Goal: Task Accomplishment & Management: Use online tool/utility

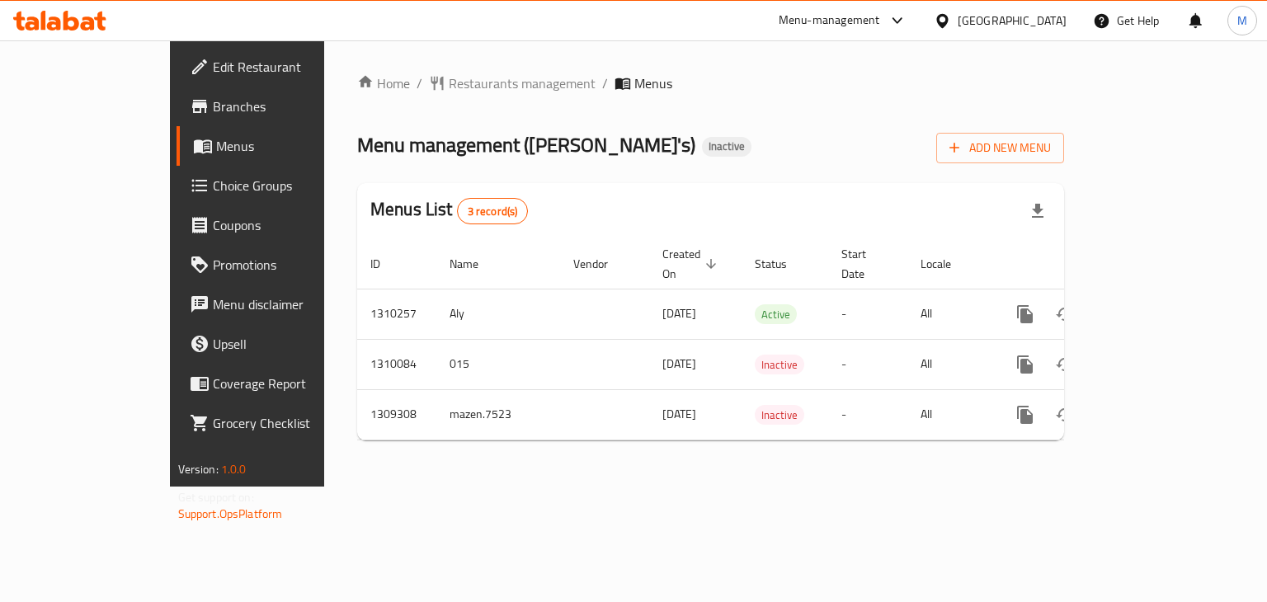
click at [935, 26] on icon at bounding box center [942, 20] width 17 height 17
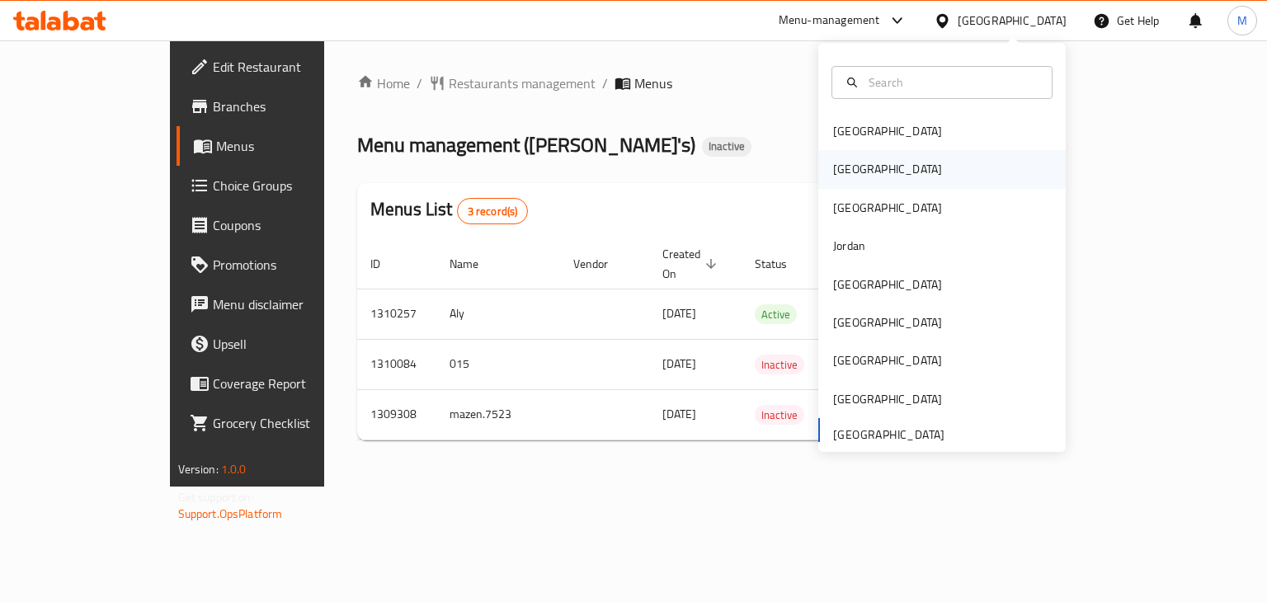
click at [903, 172] on div "[GEOGRAPHIC_DATA]" at bounding box center [942, 169] width 248 height 38
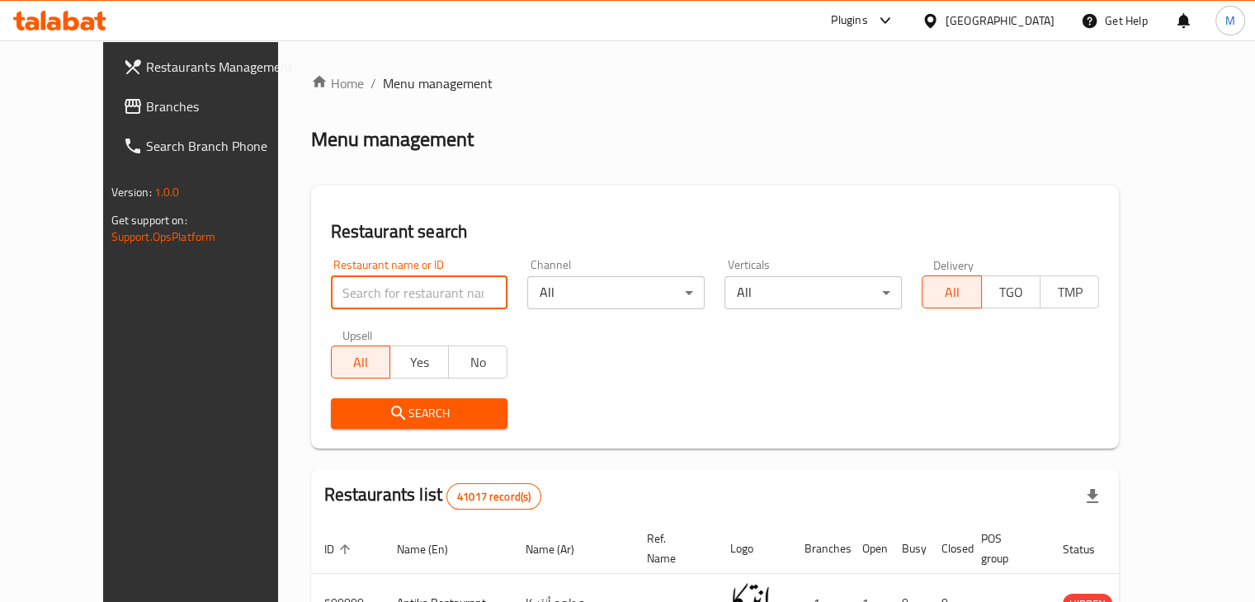
click at [331, 299] on input "search" at bounding box center [419, 292] width 177 height 33
paste input "Waffle Maker, [GEOGRAPHIC_DATA] 1"
type input "Waffle Maker"
click button "Search" at bounding box center [419, 413] width 177 height 31
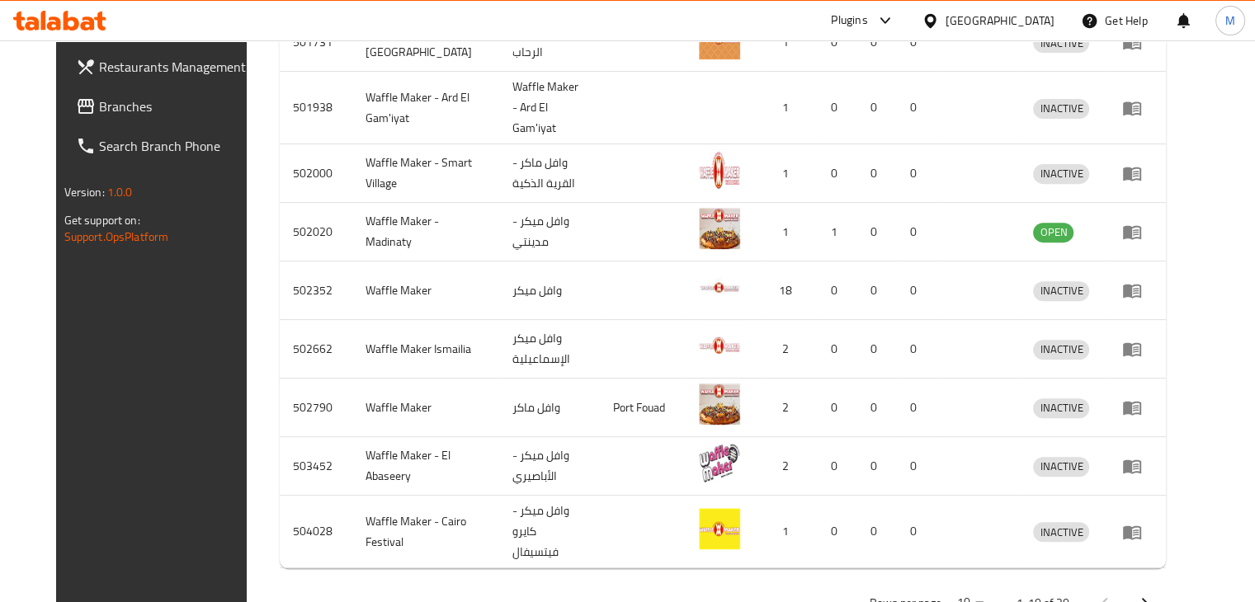
scroll to position [640, 0]
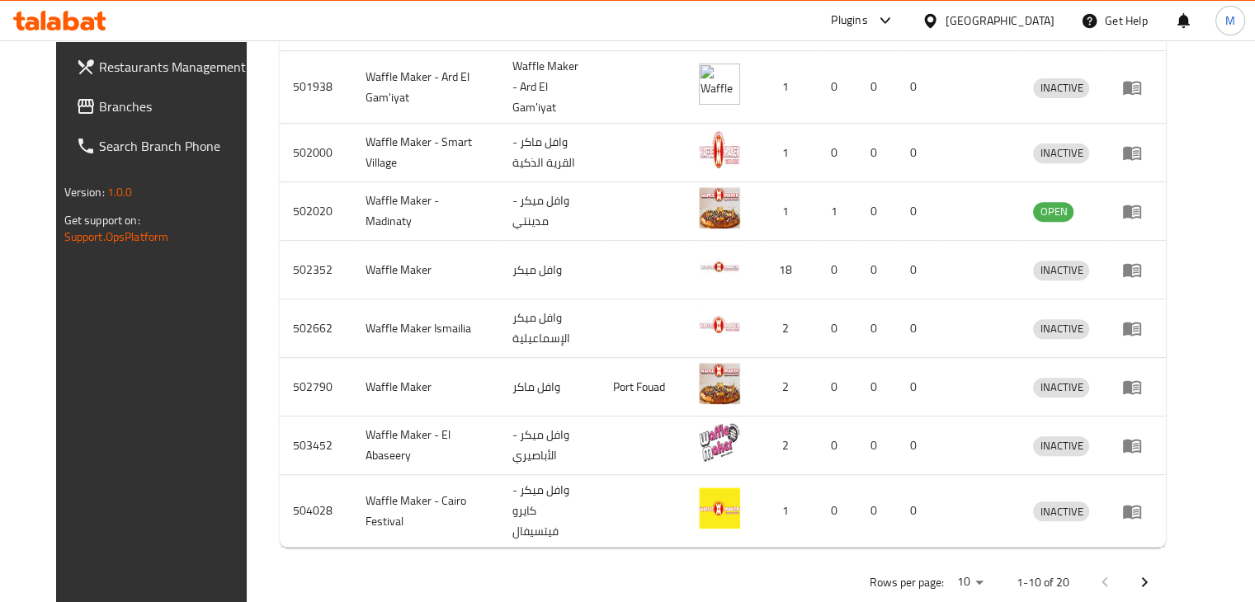
click at [140, 125] on link "Branches" at bounding box center [164, 107] width 203 height 40
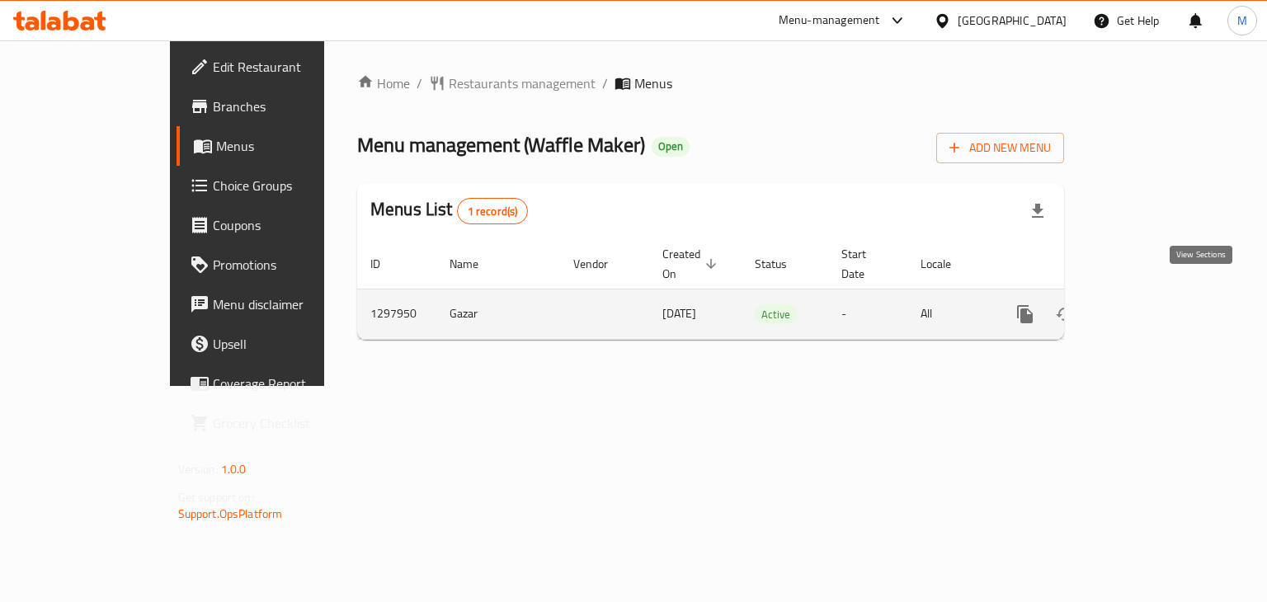
click at [1154, 304] on icon "enhanced table" at bounding box center [1144, 314] width 20 height 20
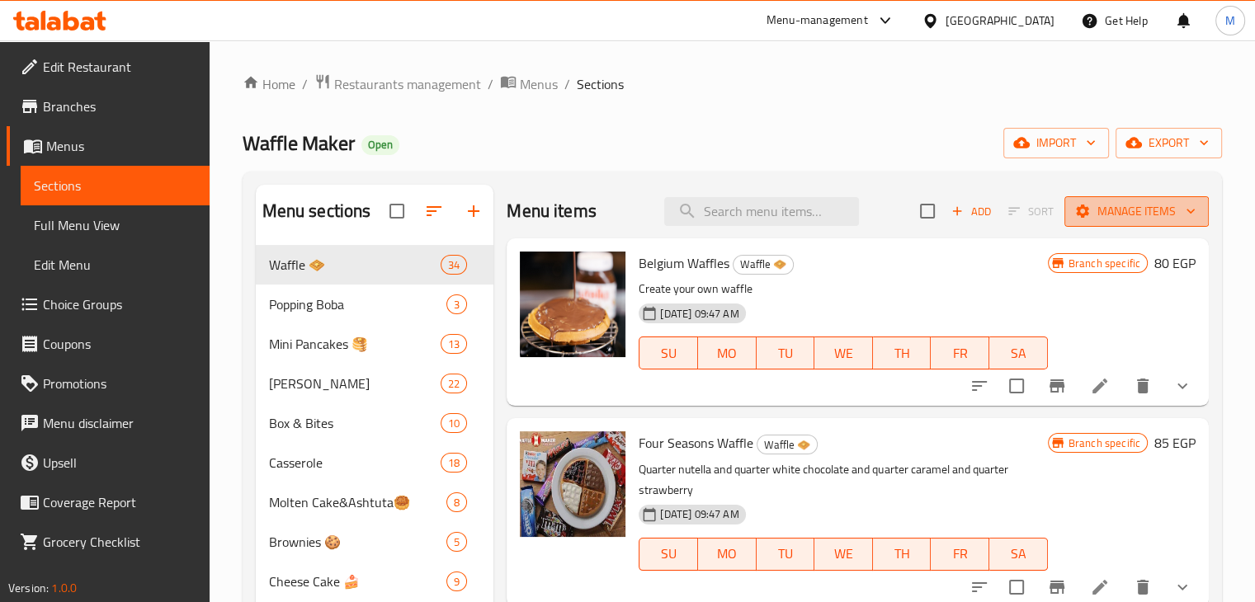
click at [1129, 207] on span "Manage items" at bounding box center [1136, 211] width 118 height 21
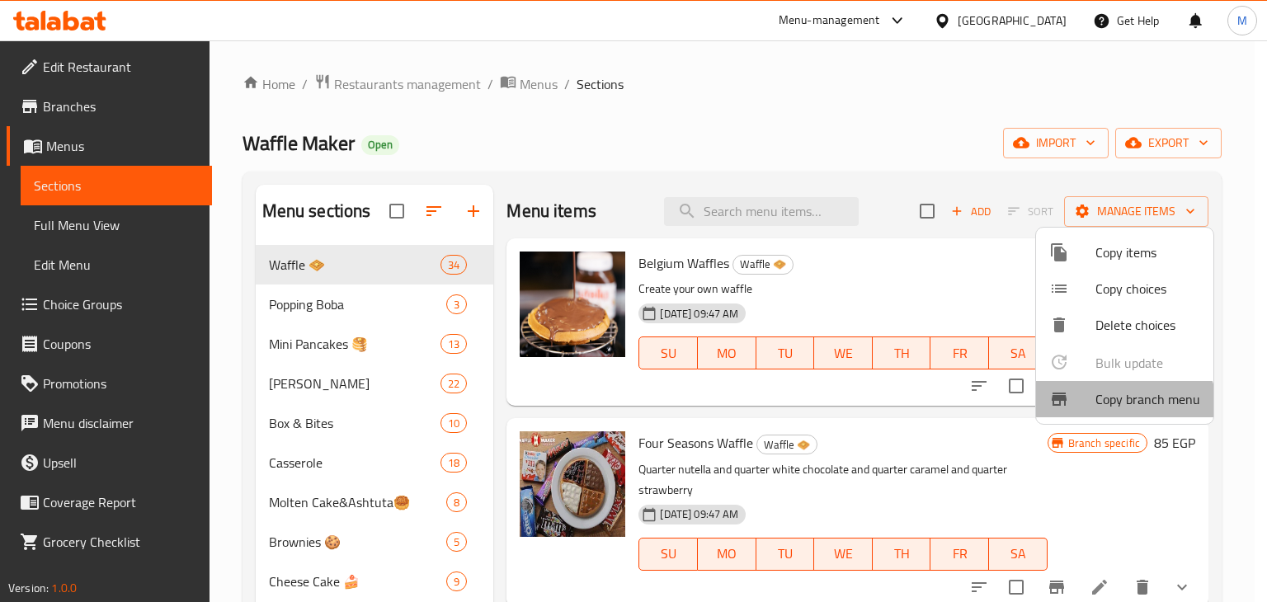
click at [1119, 414] on li "Copy branch menu" at bounding box center [1124, 399] width 177 height 36
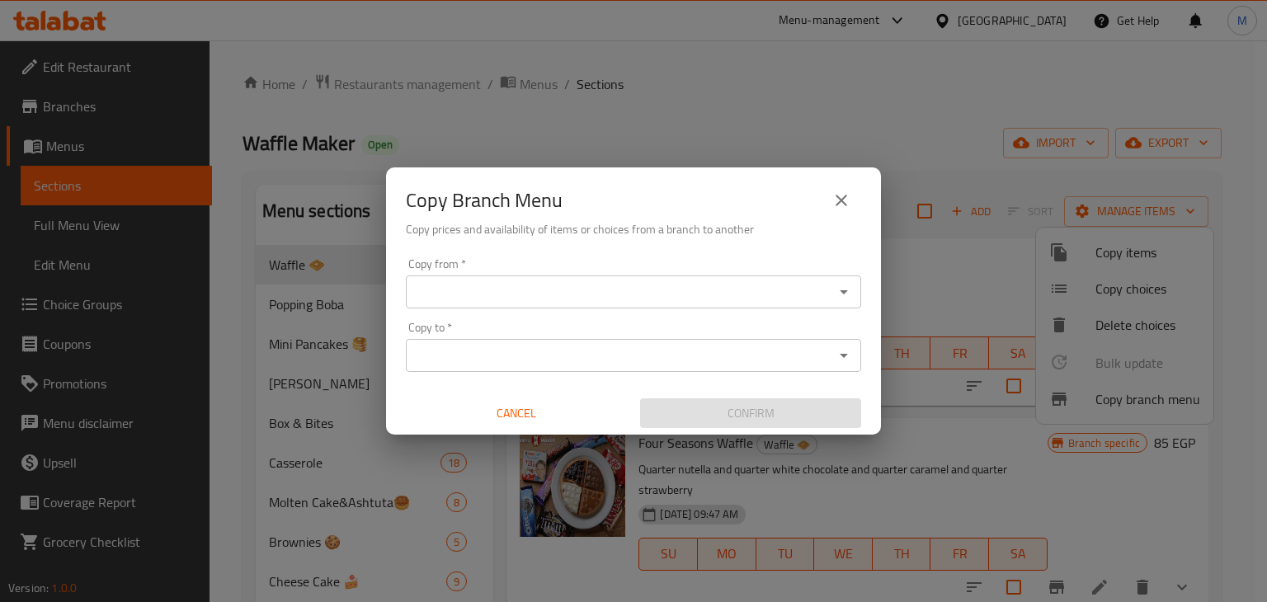
click at [798, 304] on div "Copy from *" at bounding box center [633, 292] width 455 height 33
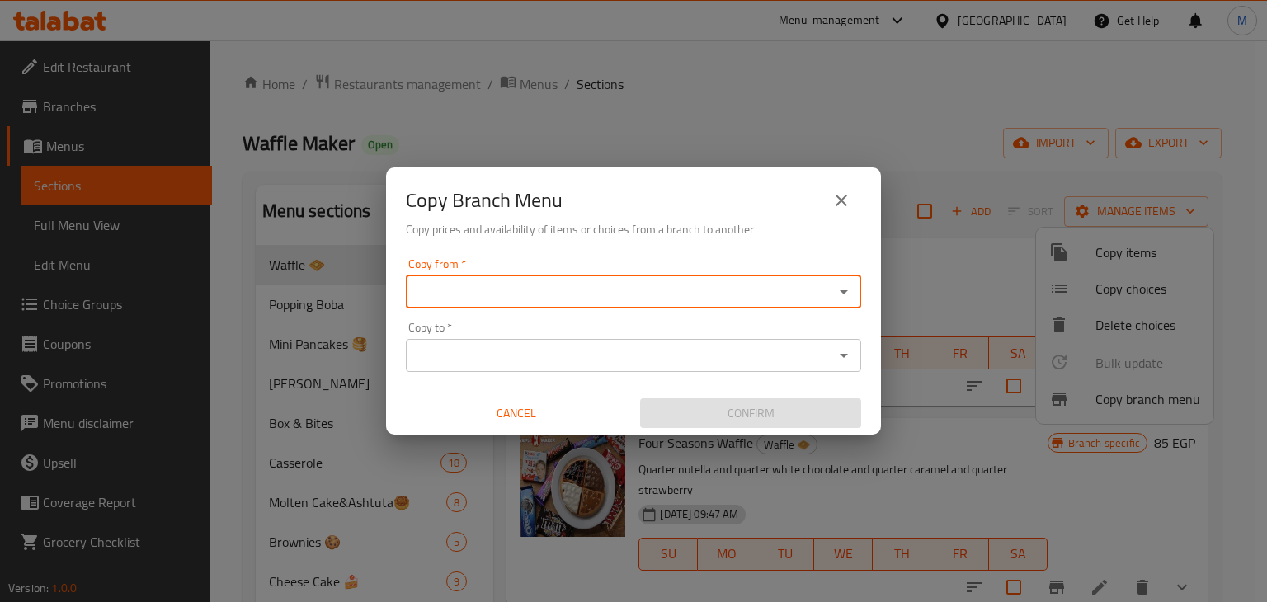
click at [798, 304] on div "Copy from *" at bounding box center [633, 292] width 455 height 33
click at [842, 295] on icon "Open" at bounding box center [844, 292] width 20 height 20
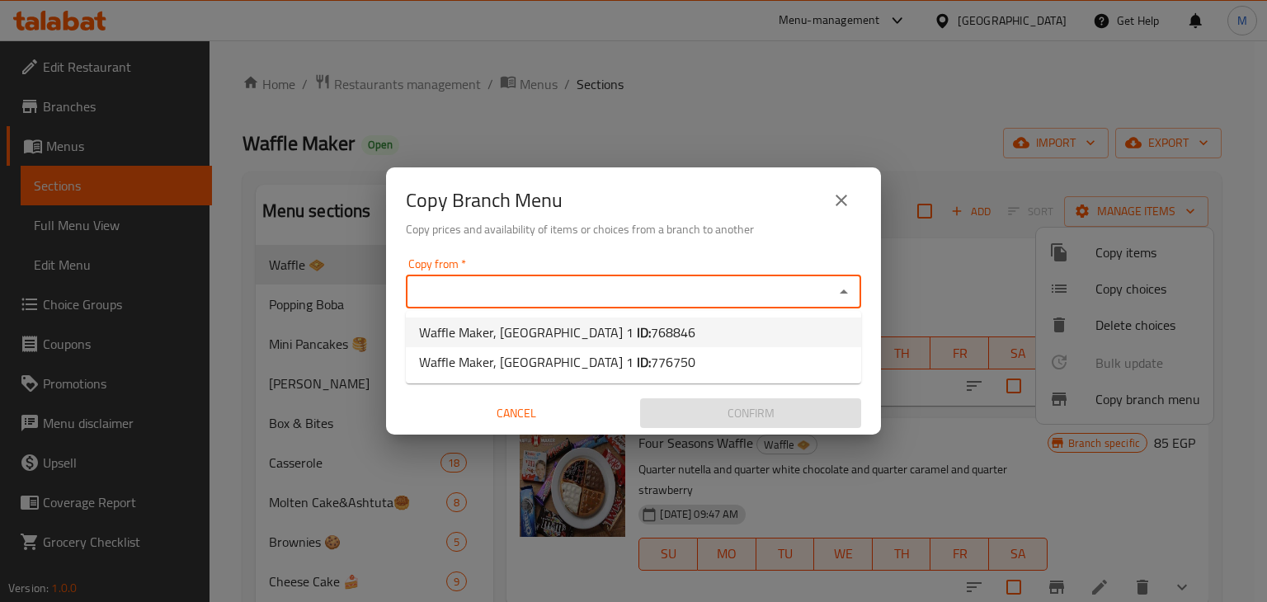
click at [651, 330] on span "768846" at bounding box center [673, 332] width 45 height 25
type input "Waffle Maker, [GEOGRAPHIC_DATA] 1"
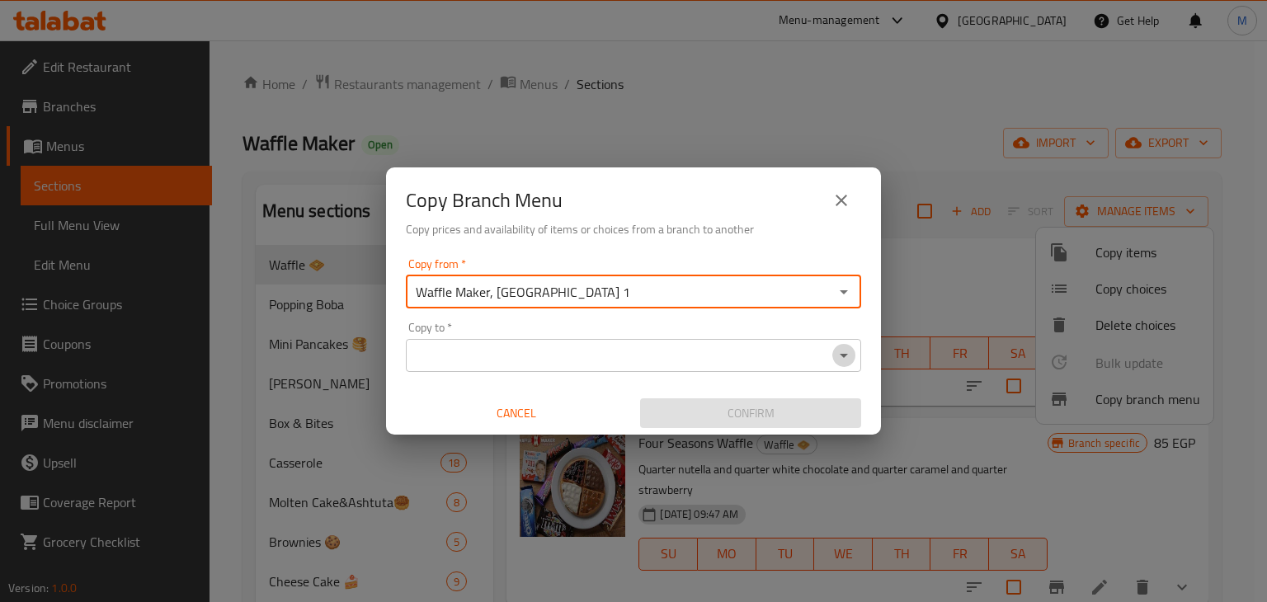
click at [846, 351] on icon "Open" at bounding box center [844, 356] width 20 height 20
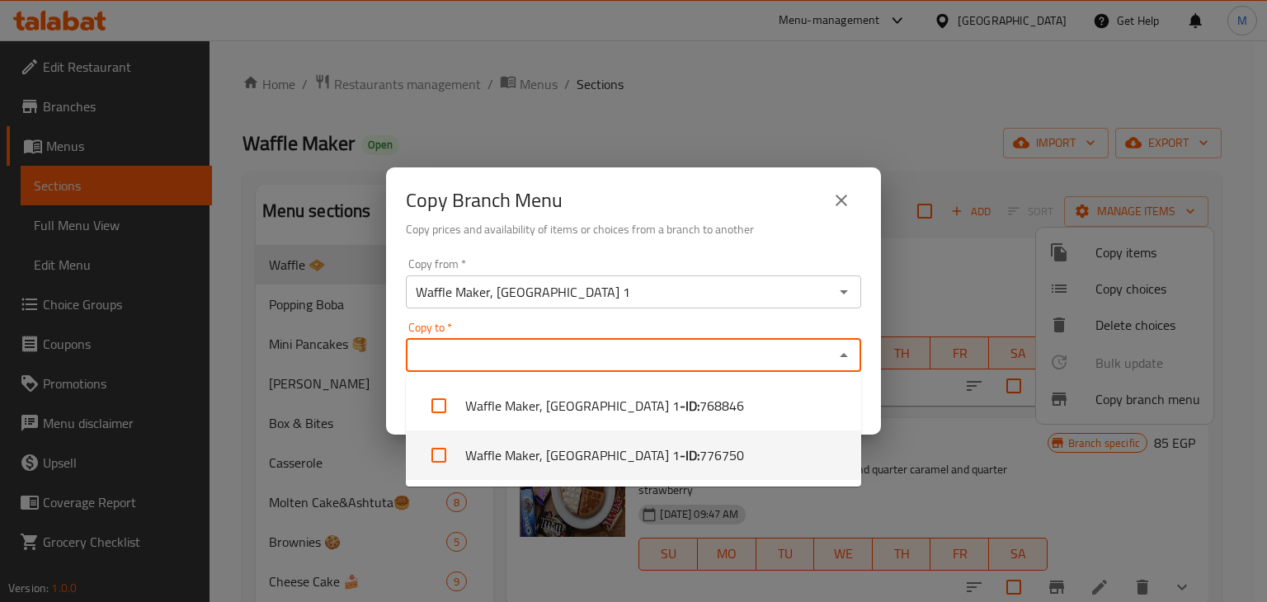
click at [700, 451] on span "776750" at bounding box center [722, 456] width 45 height 20
checkbox input "true"
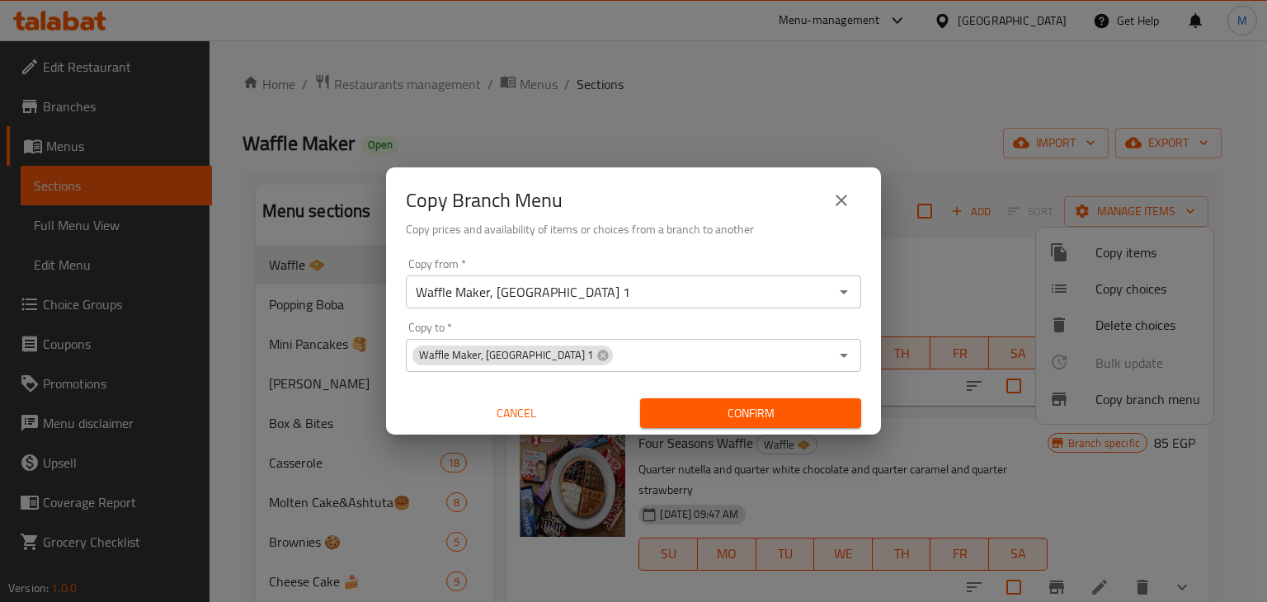
drag, startPoint x: 864, startPoint y: 375, endPoint x: 756, endPoint y: 415, distance: 115.4
click at [756, 415] on div "Copy from   * Waffle Maker, El Rehab City 1 Copy from * Copy to   * Waffle Make…" at bounding box center [633, 344] width 495 height 184
click at [756, 415] on span "Confirm" at bounding box center [750, 413] width 195 height 21
